Goal: Task Accomplishment & Management: Complete application form

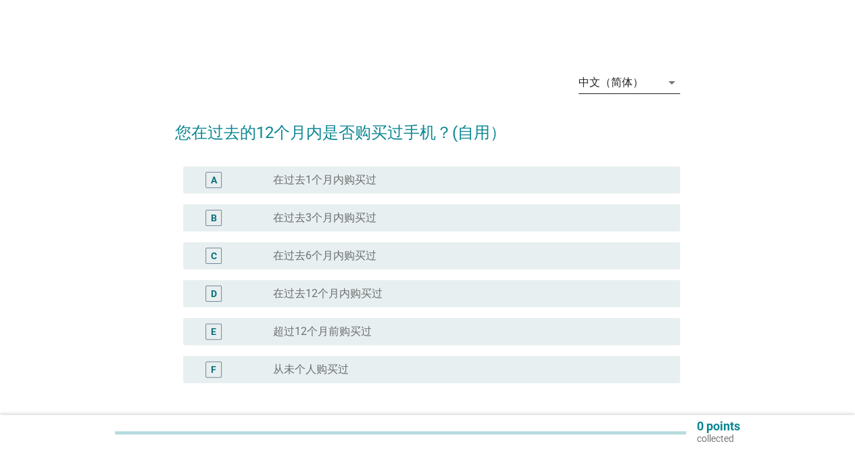
click at [656, 80] on div "中文（简体）" at bounding box center [620, 83] width 82 height 22
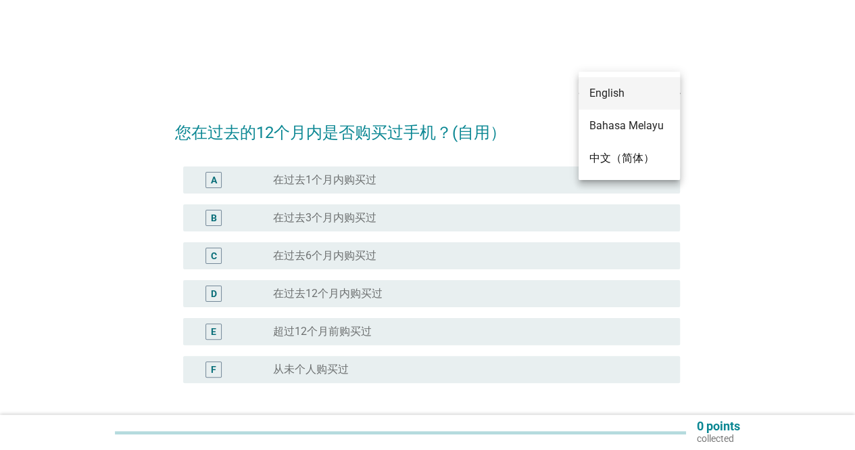
click at [631, 94] on div "English" at bounding box center [629, 93] width 80 height 16
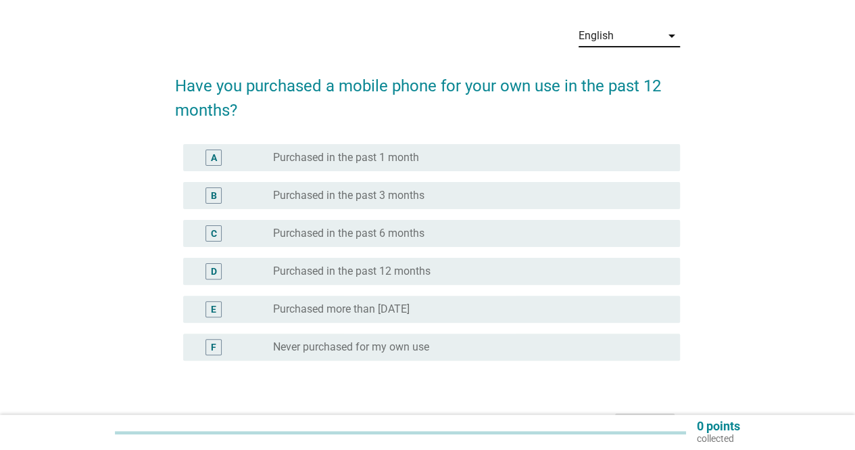
scroll to position [68, 0]
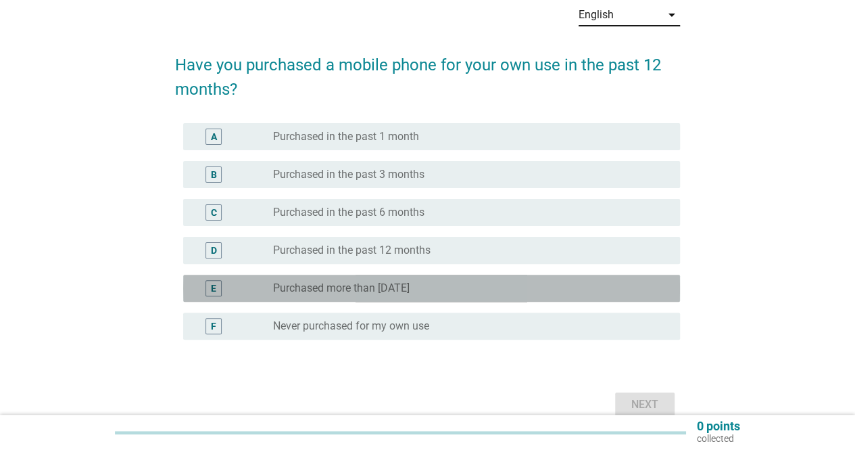
click at [212, 290] on div "E" at bounding box center [213, 288] width 5 height 14
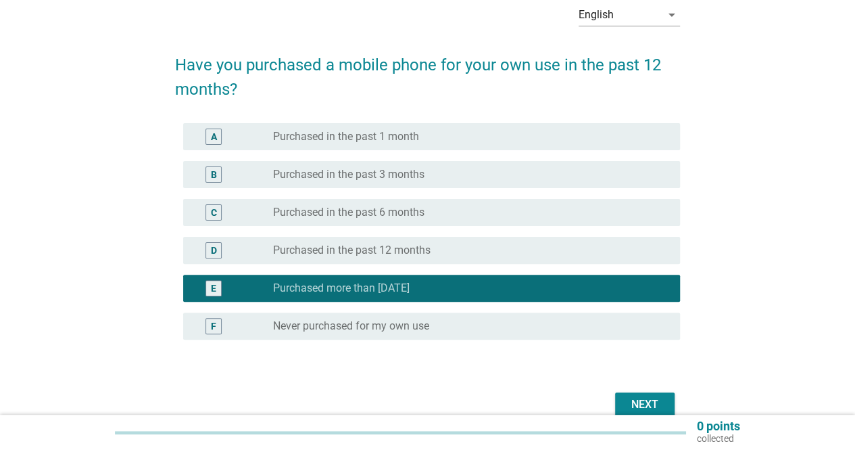
click at [654, 397] on div "Next" at bounding box center [645, 404] width 38 height 16
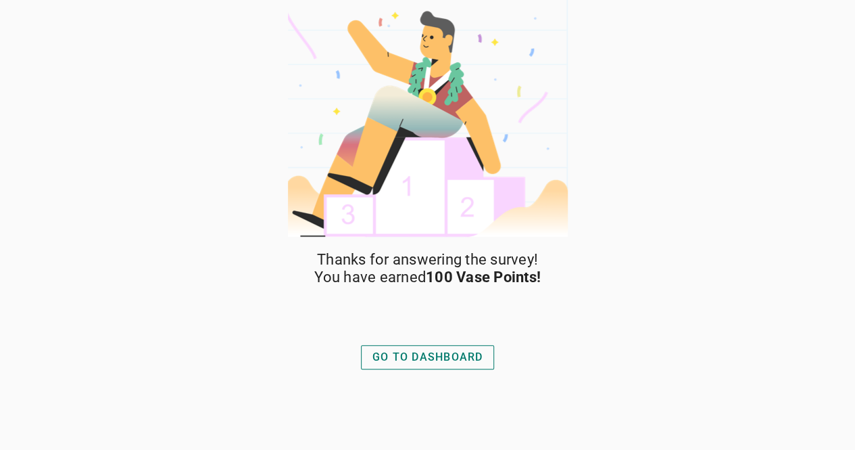
click at [431, 357] on div "GO TO DASHBOARD" at bounding box center [427, 357] width 111 height 16
